Goal: Information Seeking & Learning: Learn about a topic

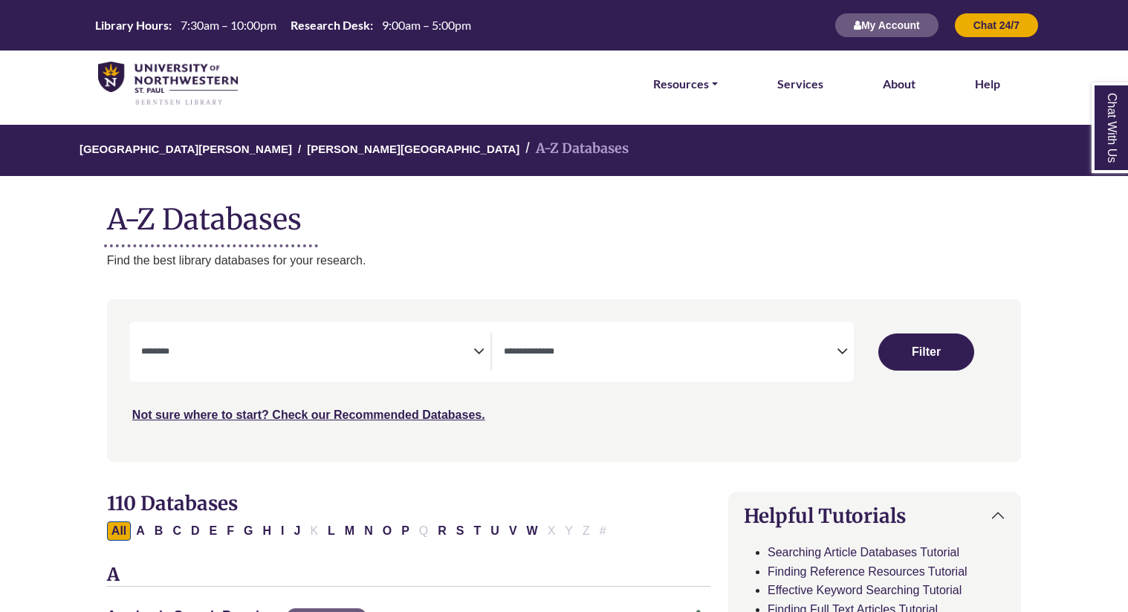
select select "Database Subject Filter"
select select "Database Types Filter"
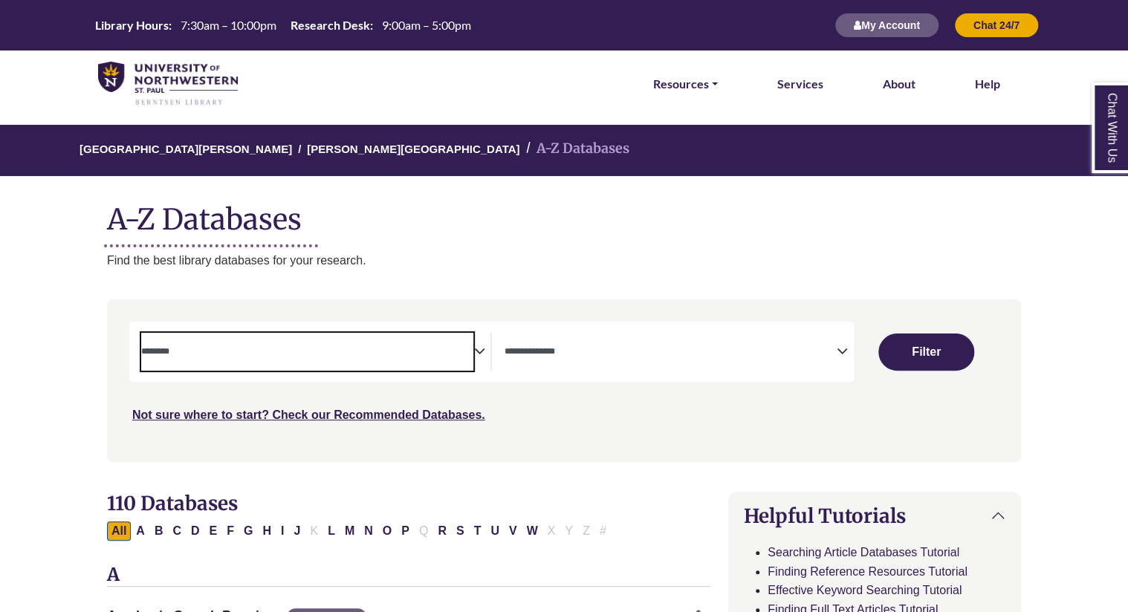
click at [464, 355] on textarea "Search" at bounding box center [307, 353] width 333 height 12
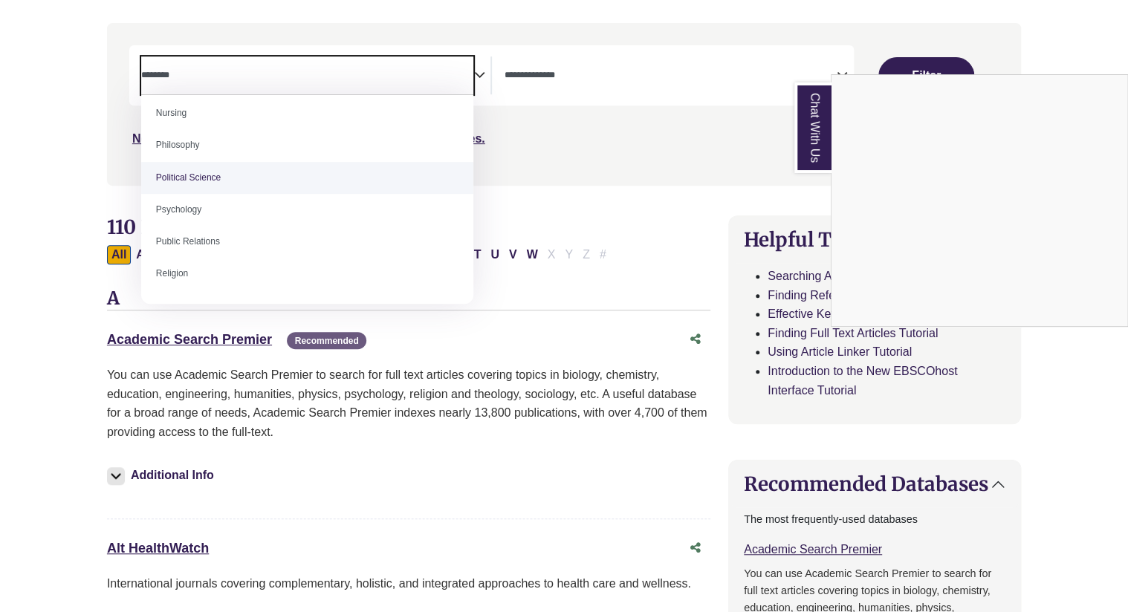
scroll to position [1100, 0]
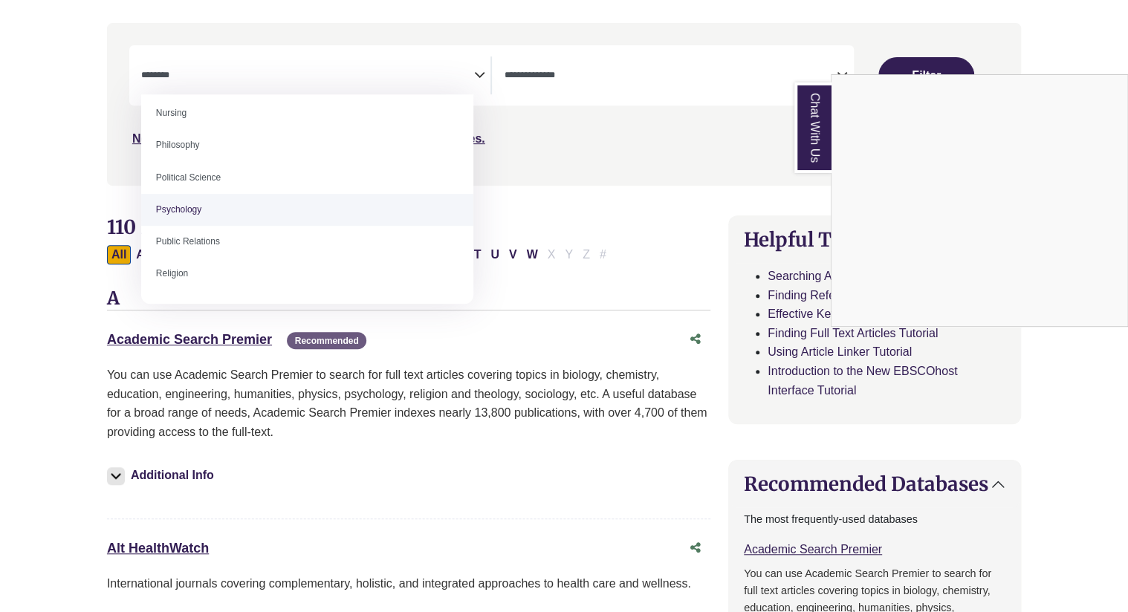
select select "*****"
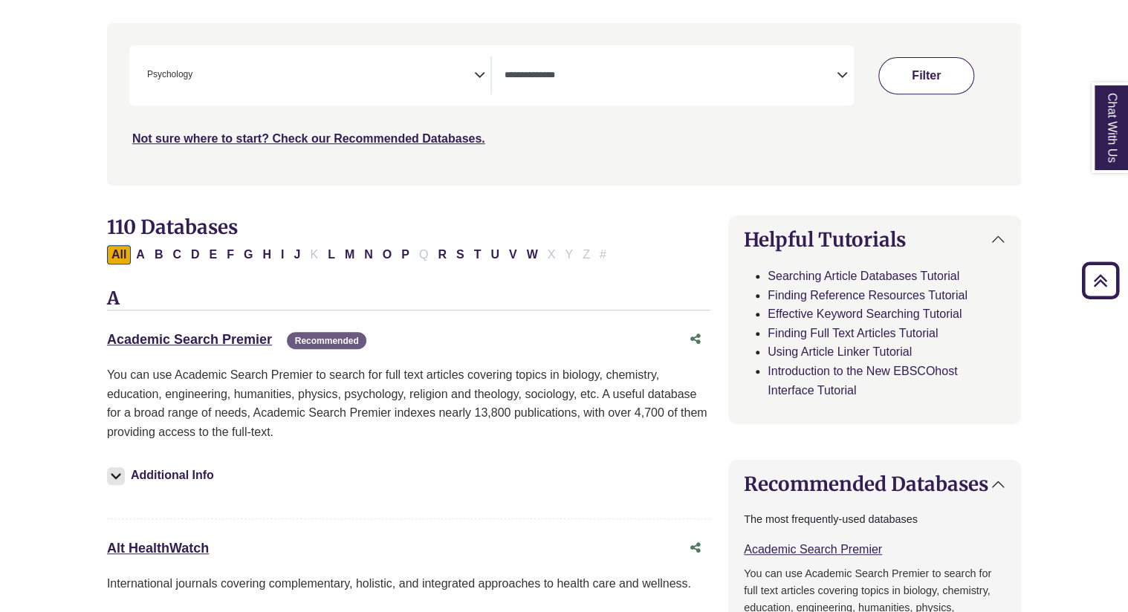
click at [935, 88] on button "Filter" at bounding box center [925, 75] width 95 height 37
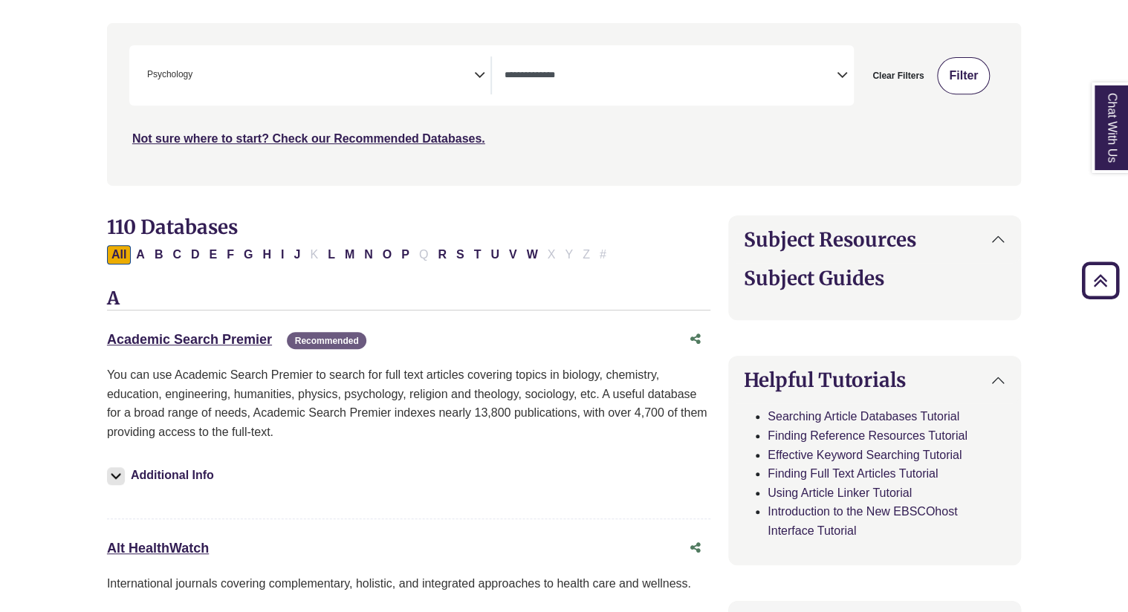
select select "Database Types Filter"
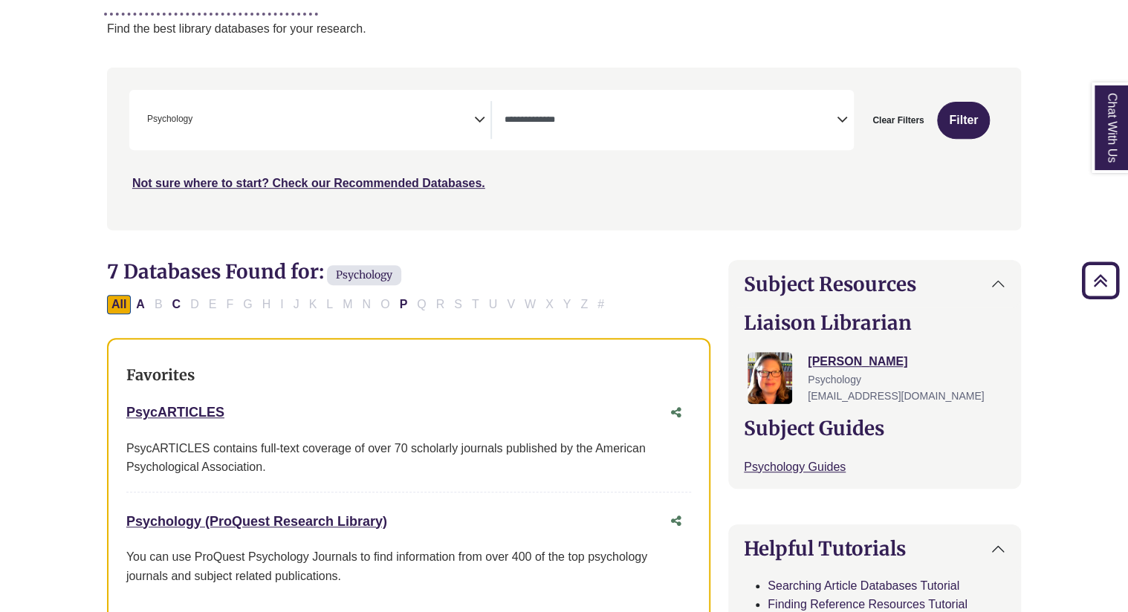
scroll to position [231, 0]
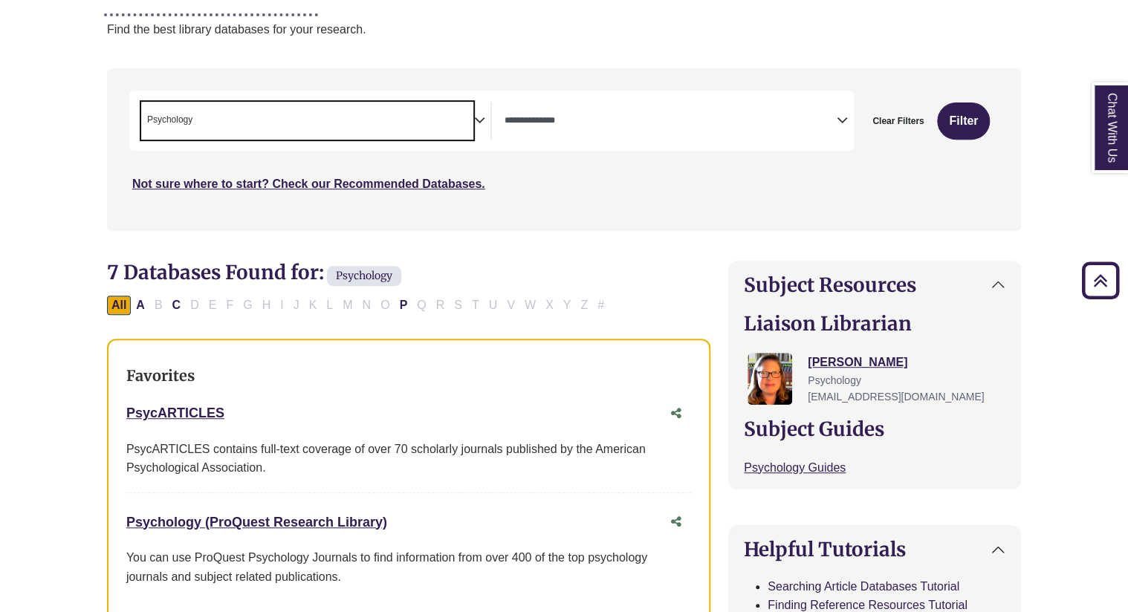
click at [372, 117] on span "× Psychology" at bounding box center [307, 121] width 333 height 38
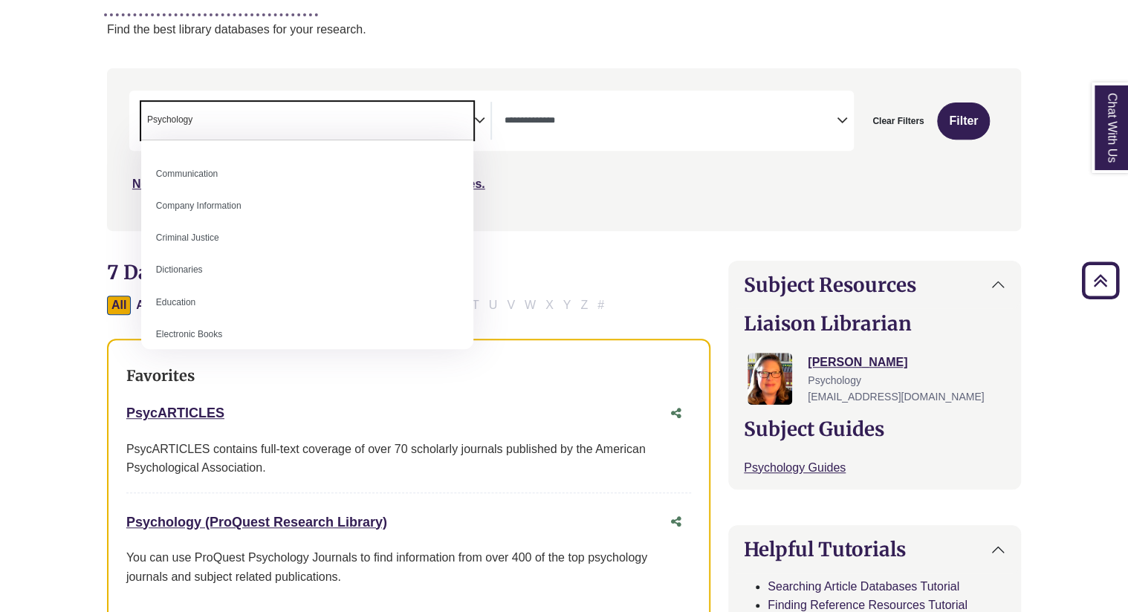
scroll to position [318, 0]
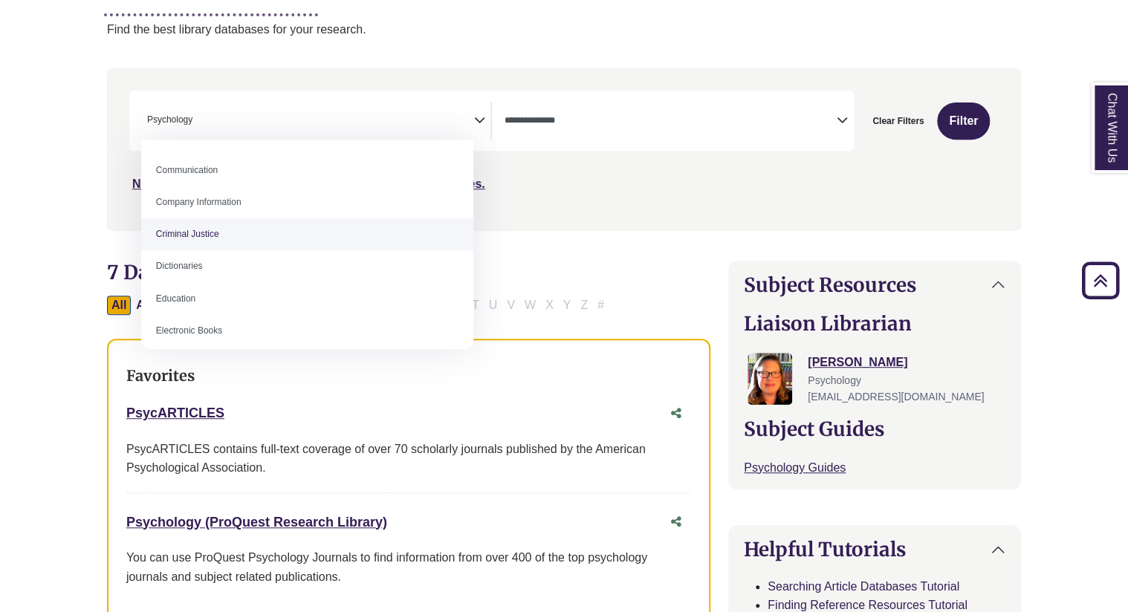
select select "******"
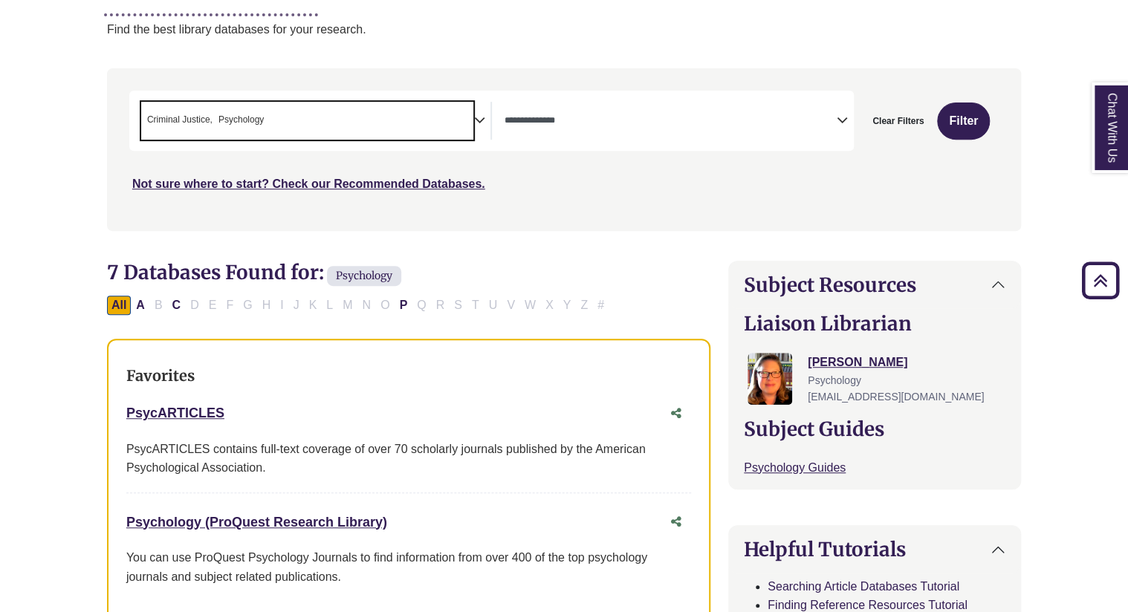
click at [358, 126] on span "× Criminal Justice × Psychology" at bounding box center [307, 121] width 333 height 38
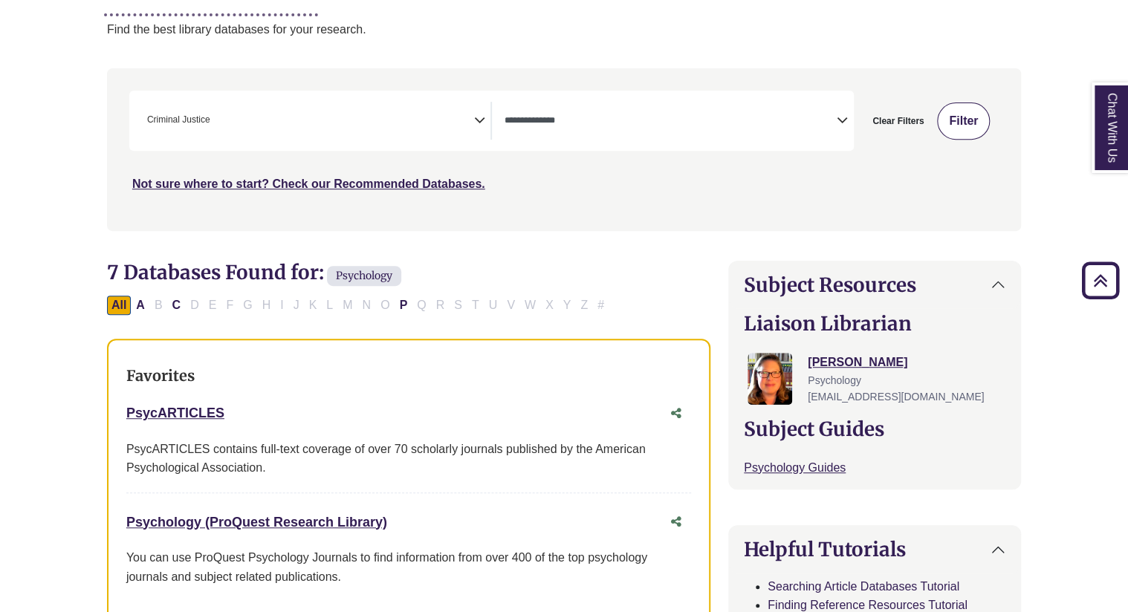
click at [960, 111] on button "Filter" at bounding box center [963, 121] width 53 height 37
select select "Database Types Filter"
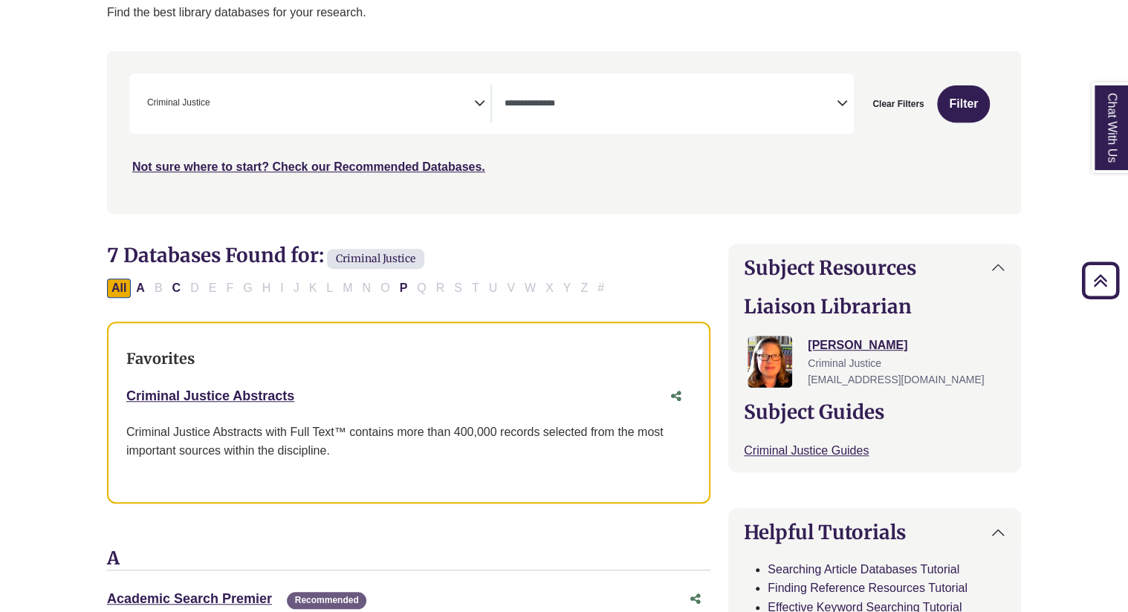
scroll to position [241, 0]
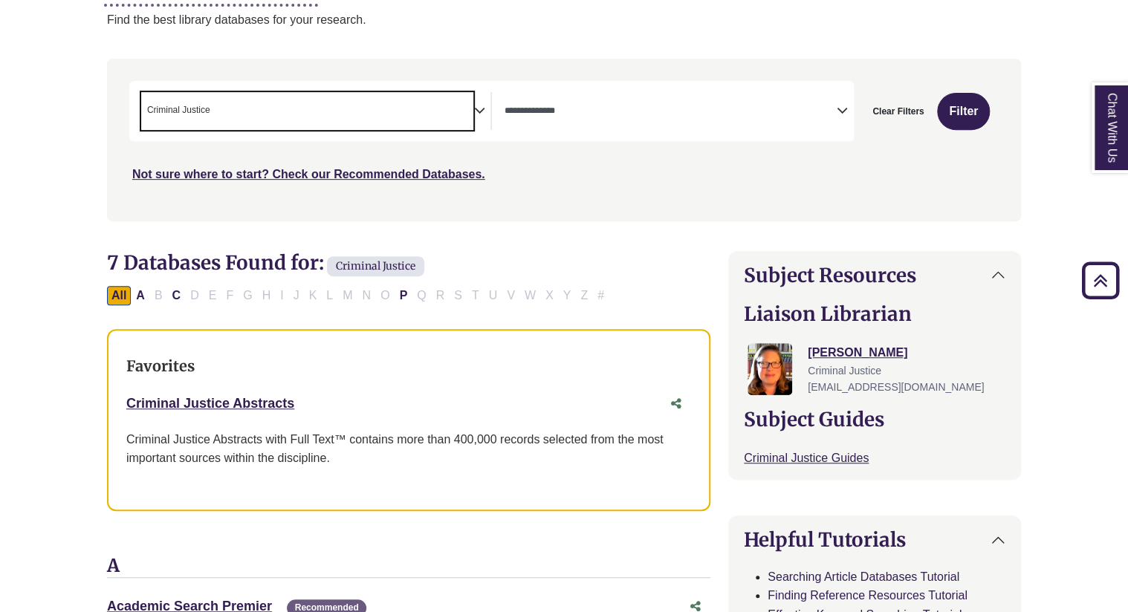
click at [467, 112] on span "× Criminal Justice" at bounding box center [307, 111] width 333 height 38
click at [406, 118] on span "Search filters" at bounding box center [307, 111] width 333 height 38
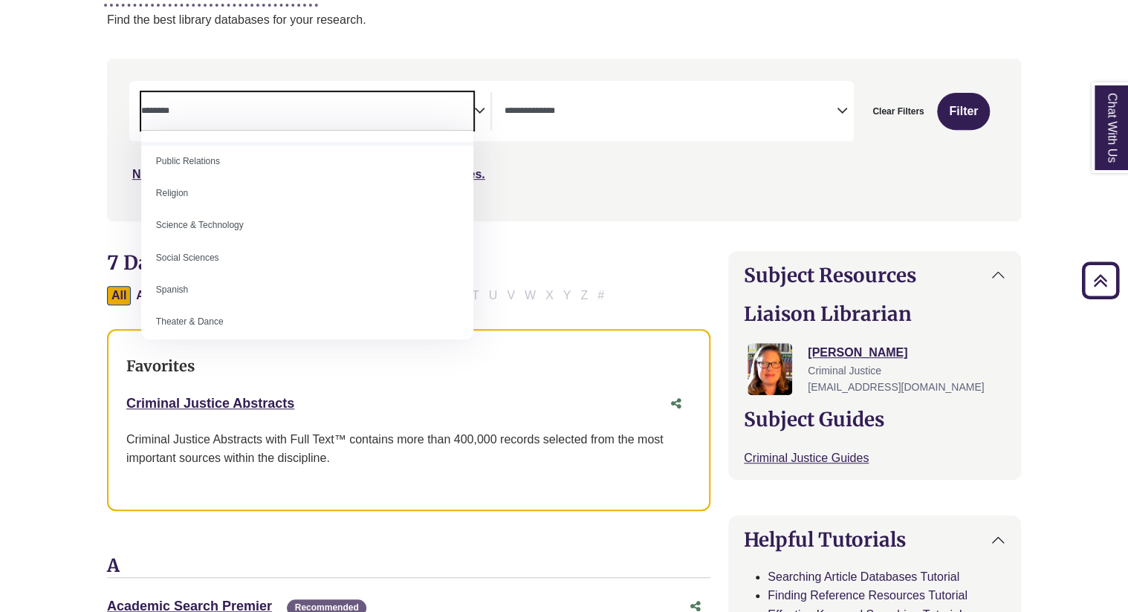
scroll to position [1229, 0]
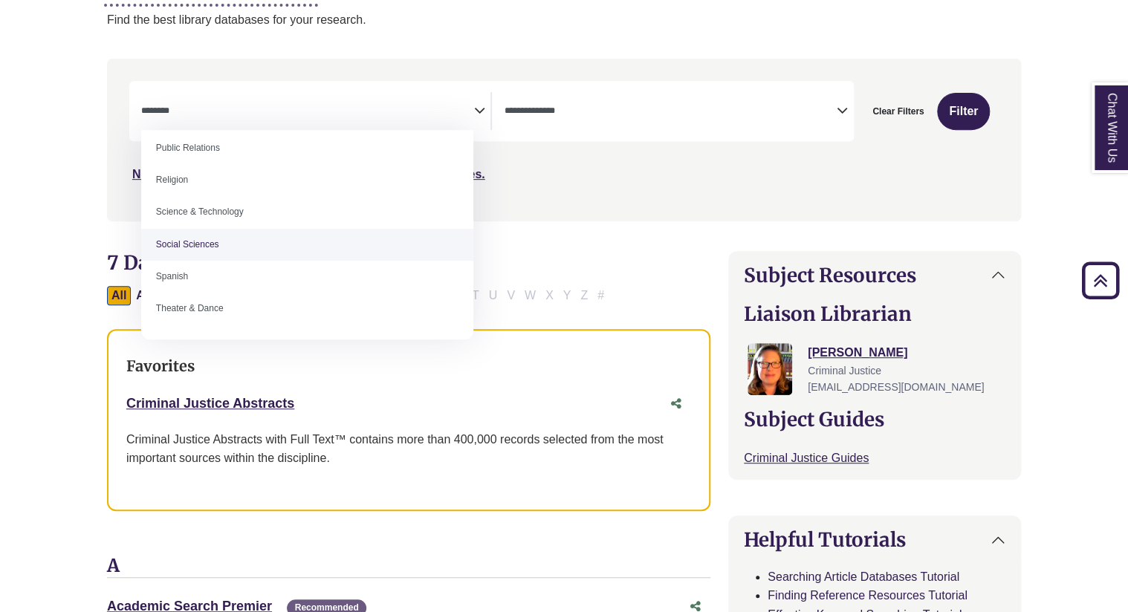
select select "******"
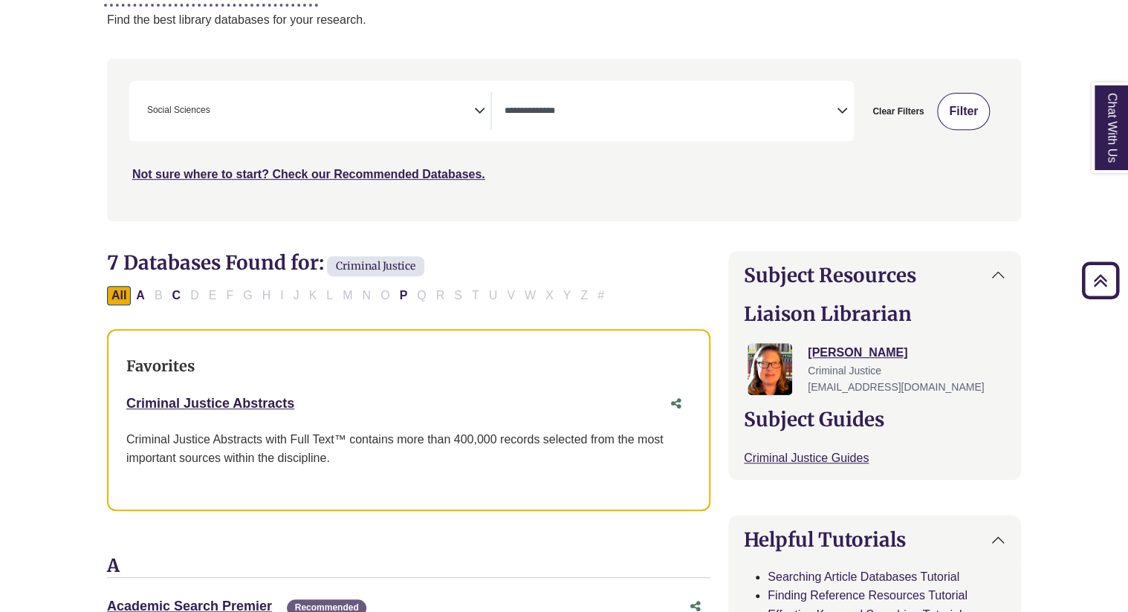
click at [951, 97] on button "Filter" at bounding box center [963, 111] width 53 height 37
select select "Database Types Filter"
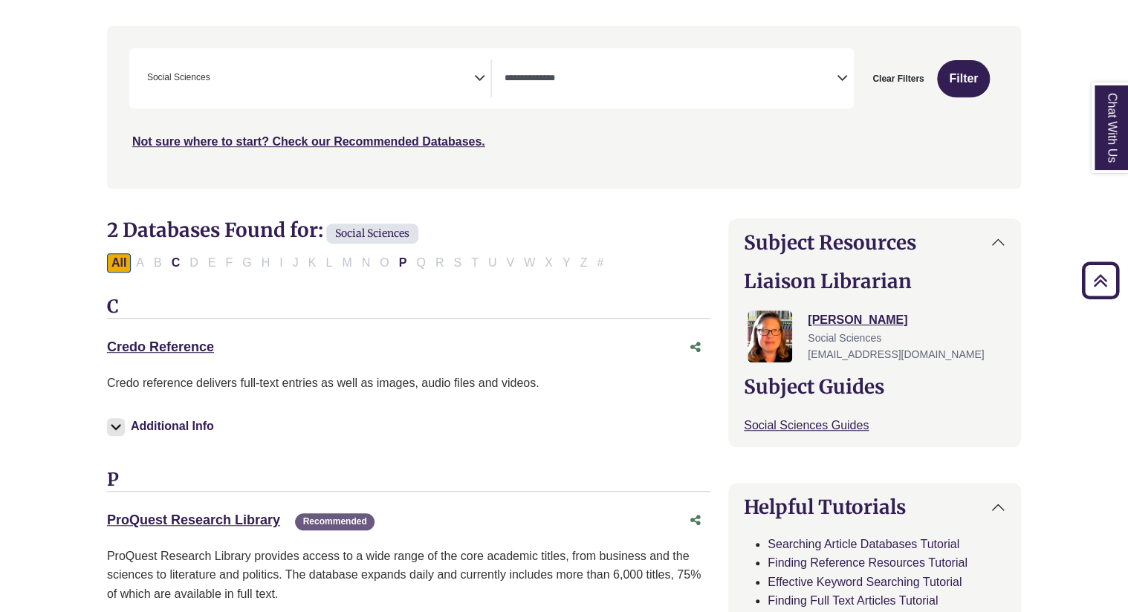
scroll to position [268, 0]
